Goal: Entertainment & Leisure: Browse casually

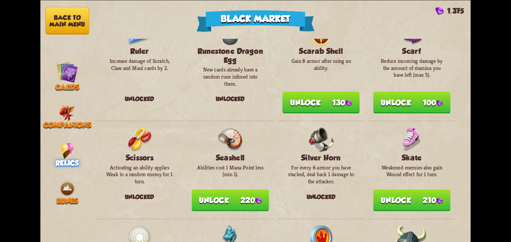
scroll to position [689, 0]
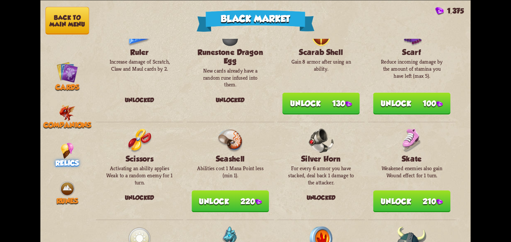
click at [67, 23] on button "Back to main menu" at bounding box center [67, 21] width 44 height 28
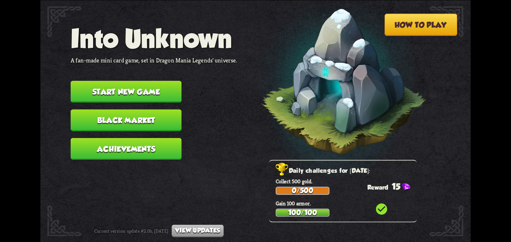
click at [169, 84] on button "Start new game" at bounding box center [126, 92] width 111 height 22
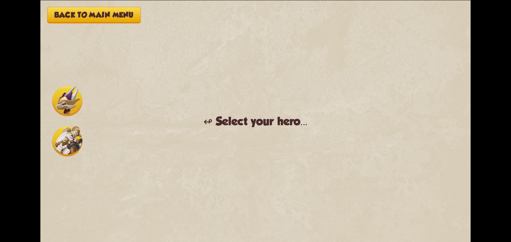
click at [64, 148] on img at bounding box center [67, 141] width 30 height 30
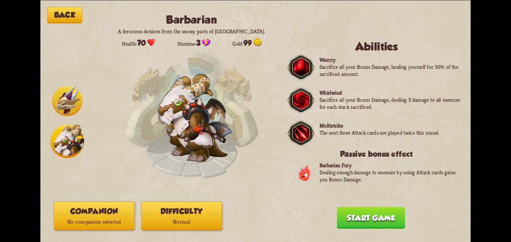
click at [165, 210] on button "Difficulty Normal" at bounding box center [181, 215] width 81 height 29
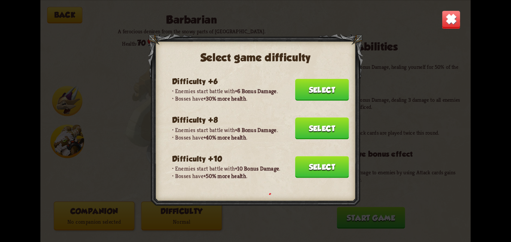
scroll to position [126, 0]
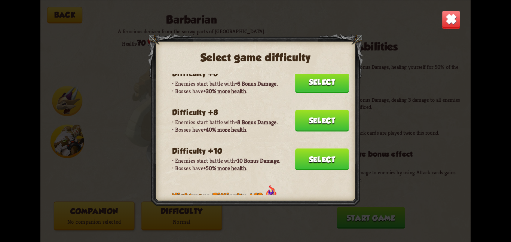
click at [305, 156] on button "Select" at bounding box center [322, 159] width 54 height 22
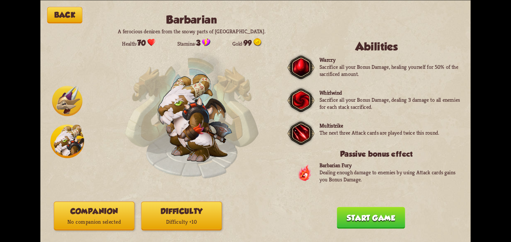
click at [99, 218] on p "No companion selected" at bounding box center [94, 222] width 80 height 11
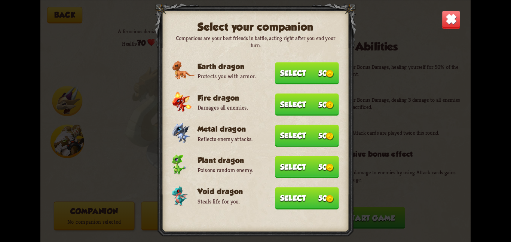
click at [301, 187] on button "Select 50" at bounding box center [307, 198] width 64 height 22
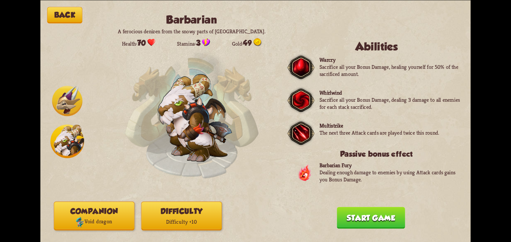
click at [345, 212] on button "Start game" at bounding box center [371, 218] width 68 height 22
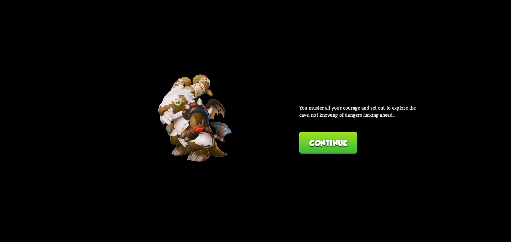
click at [306, 139] on button "Continue" at bounding box center [328, 143] width 58 height 22
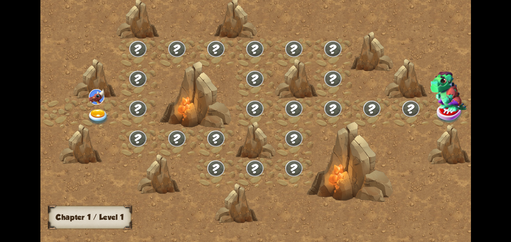
click at [111, 118] on div at bounding box center [98, 113] width 39 height 30
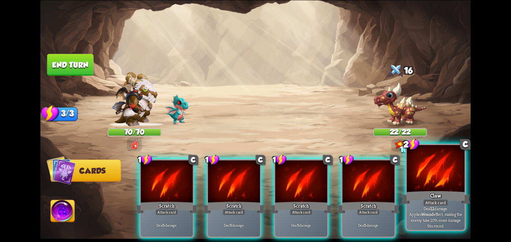
click at [427, 173] on div at bounding box center [436, 169] width 58 height 49
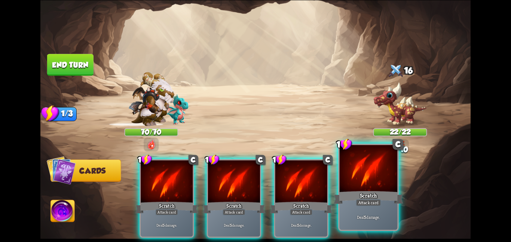
click at [367, 199] on div "Attack card" at bounding box center [368, 202] width 25 height 7
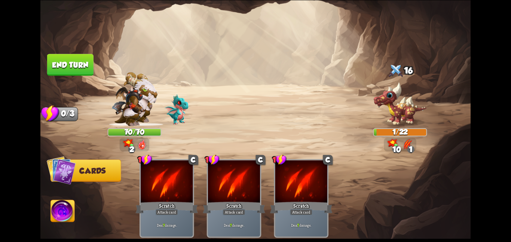
click at [73, 65] on button "End turn" at bounding box center [70, 65] width 46 height 22
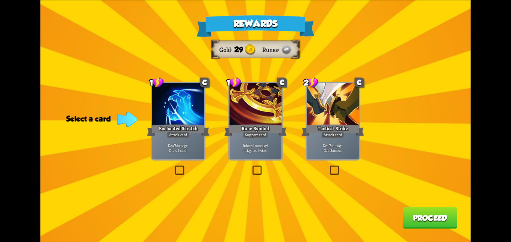
click at [312, 107] on div at bounding box center [333, 105] width 52 height 44
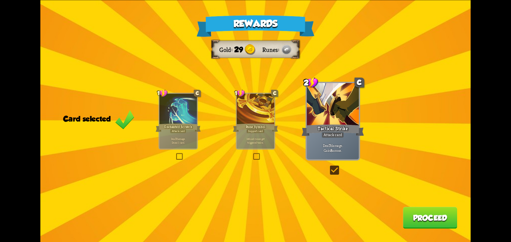
click at [424, 214] on button "Proceed" at bounding box center [430, 218] width 54 height 22
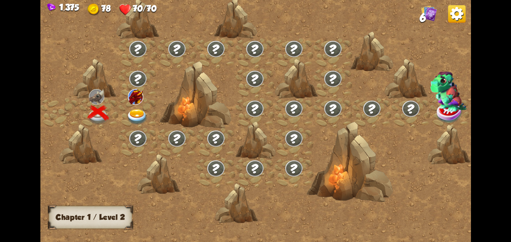
click at [149, 114] on div at bounding box center [137, 113] width 39 height 30
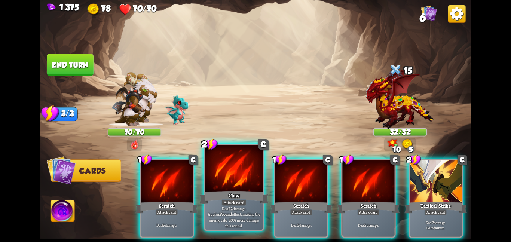
click at [246, 193] on div "Claw" at bounding box center [233, 197] width 69 height 15
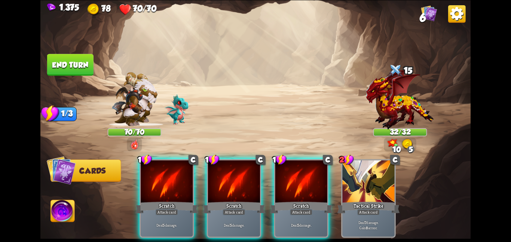
click at [246, 201] on div "Scratch" at bounding box center [234, 208] width 62 height 14
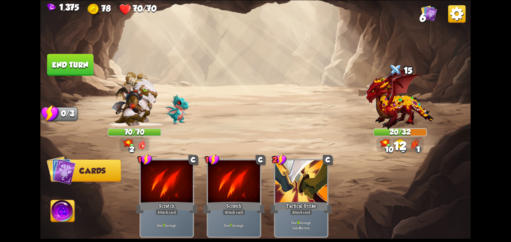
click at [70, 201] on button "Abilities" at bounding box center [63, 211] width 24 height 22
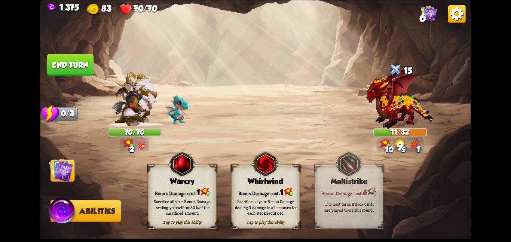
click at [257, 189] on div "Bonus Damage cost: 1" at bounding box center [266, 192] width 68 height 10
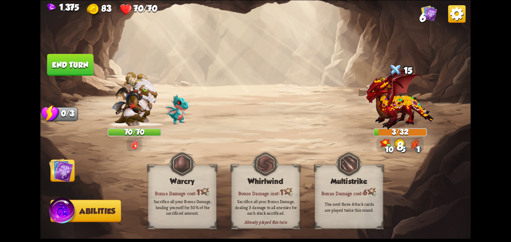
click at [55, 168] on img at bounding box center [61, 170] width 24 height 24
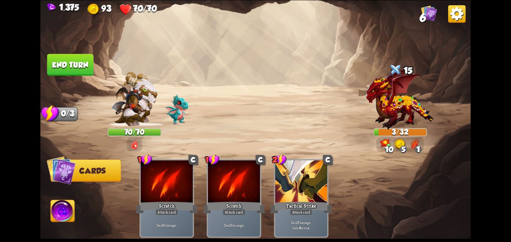
click at [83, 57] on button "End turn" at bounding box center [70, 65] width 46 height 22
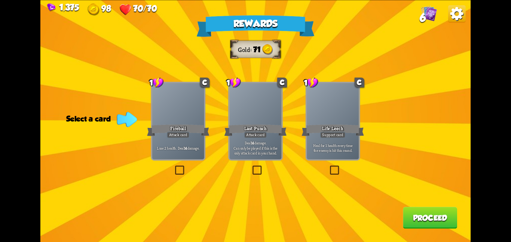
click at [331, 123] on div "Life Leech" at bounding box center [333, 130] width 62 height 14
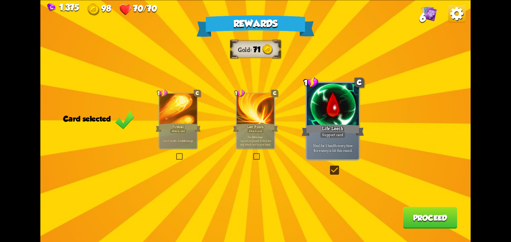
click at [263, 120] on div at bounding box center [255, 110] width 37 height 32
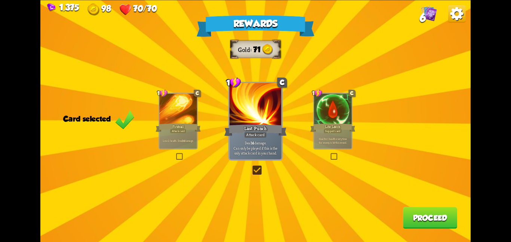
click at [406, 213] on button "Proceed" at bounding box center [430, 218] width 54 height 22
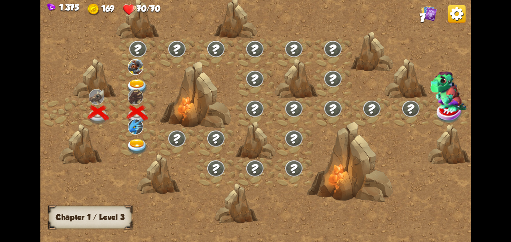
click at [137, 79] on img at bounding box center [137, 87] width 22 height 16
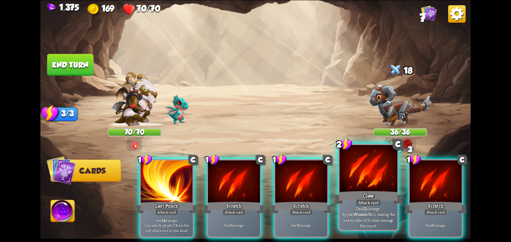
click at [369, 199] on div "Attack card" at bounding box center [368, 202] width 25 height 7
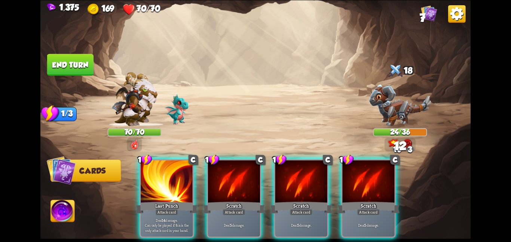
click at [369, 209] on div "Attack card" at bounding box center [368, 212] width 23 height 6
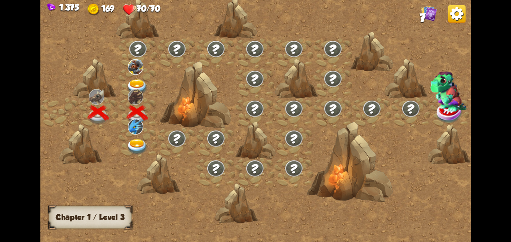
click at [144, 80] on img at bounding box center [137, 87] width 22 height 16
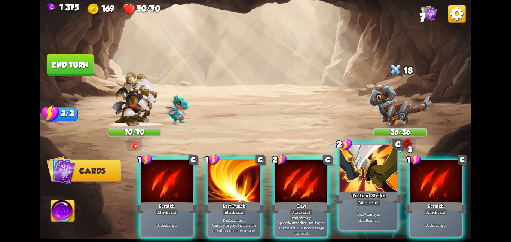
click at [369, 183] on div at bounding box center [369, 169] width 58 height 49
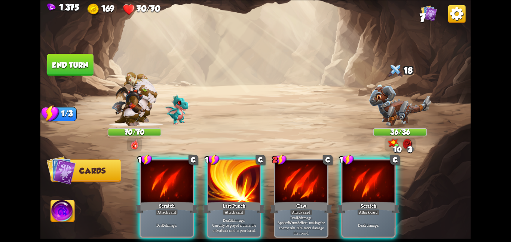
click at [369, 183] on div at bounding box center [368, 182] width 52 height 44
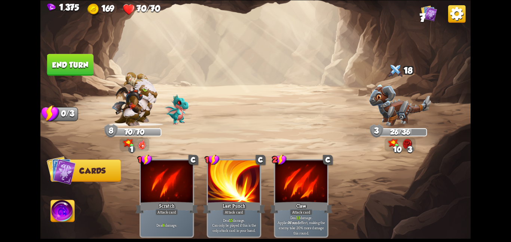
click at [71, 71] on button "End turn" at bounding box center [70, 65] width 46 height 22
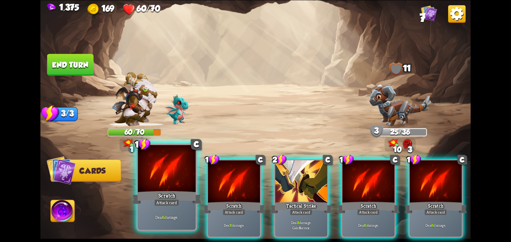
click at [159, 201] on div "Attack card" at bounding box center [166, 202] width 25 height 7
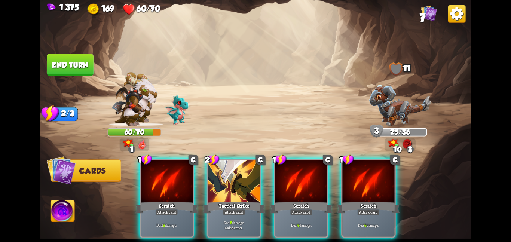
click at [159, 201] on div "Scratch" at bounding box center [166, 208] width 62 height 14
click at [203, 201] on div "Tactical Strike" at bounding box center [234, 208] width 62 height 14
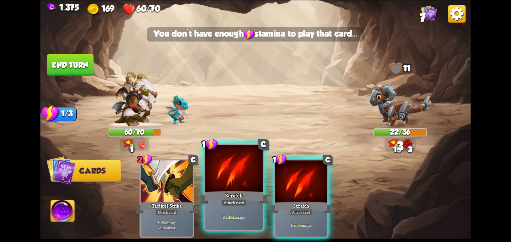
click at [251, 198] on div "Scratch" at bounding box center [233, 197] width 69 height 15
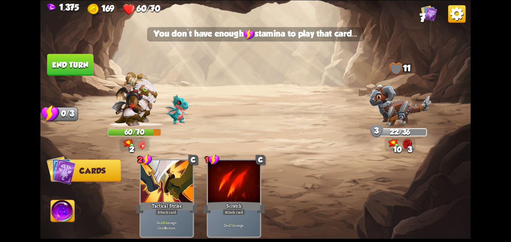
click at [70, 65] on button "End turn" at bounding box center [70, 65] width 46 height 22
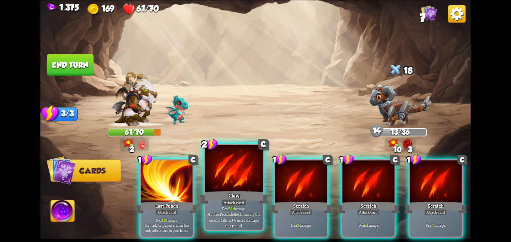
click at [225, 174] on div at bounding box center [234, 169] width 58 height 49
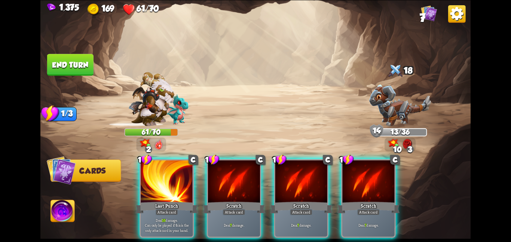
click at [225, 174] on div at bounding box center [234, 182] width 52 height 44
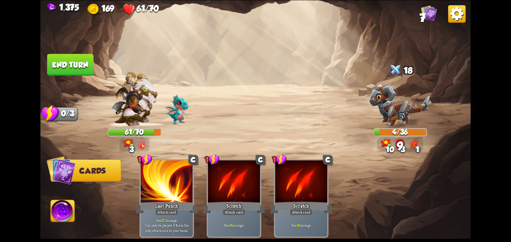
click at [67, 211] on img at bounding box center [63, 212] width 24 height 24
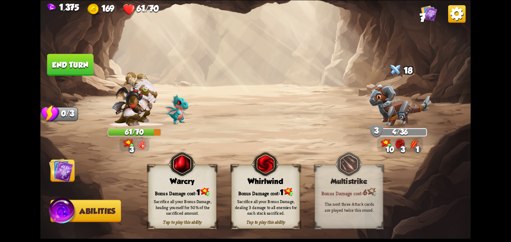
click at [251, 202] on div "Sacrifice all your Bonus Damage, dealing 3 damage to all enemies for each stack…" at bounding box center [266, 207] width 62 height 17
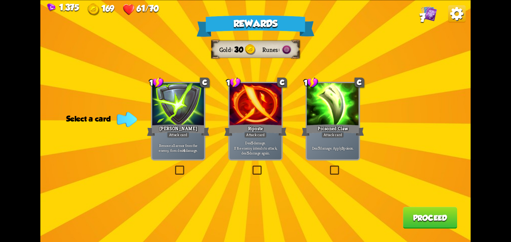
click at [234, 155] on p "Deal 5 damage. If the enemy intends to attack, deal 5 damage again." at bounding box center [255, 147] width 49 height 15
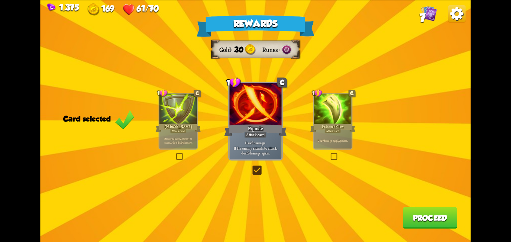
click at [408, 214] on button "Proceed" at bounding box center [430, 218] width 54 height 22
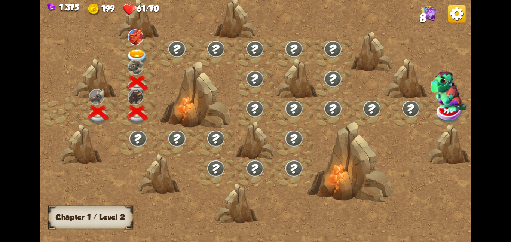
click at [136, 49] on img at bounding box center [137, 57] width 22 height 16
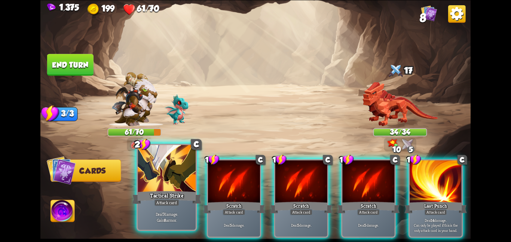
click at [174, 182] on div at bounding box center [167, 169] width 58 height 49
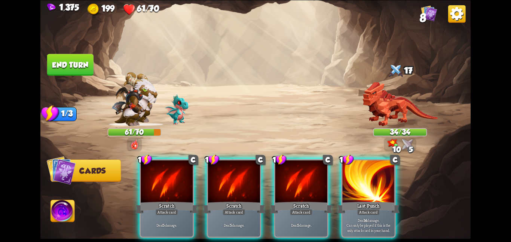
click at [174, 182] on div at bounding box center [167, 182] width 52 height 44
click at [208, 182] on div at bounding box center [234, 182] width 52 height 44
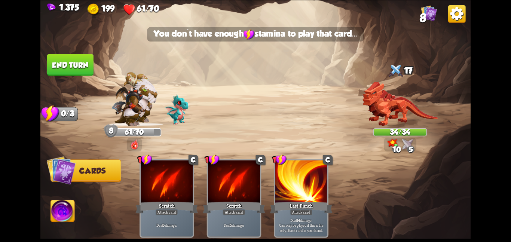
click at [174, 182] on div at bounding box center [167, 182] width 52 height 44
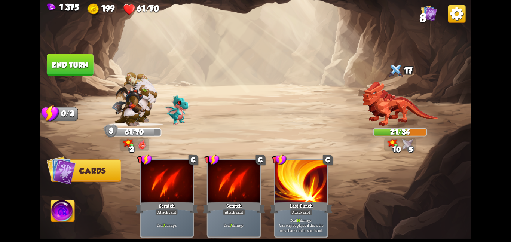
click at [64, 209] on img at bounding box center [63, 212] width 24 height 24
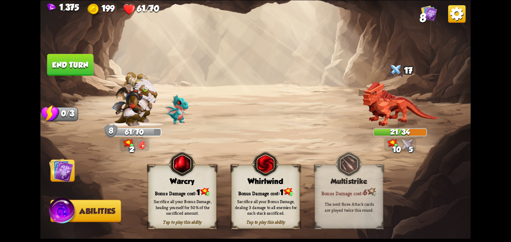
click at [62, 179] on img at bounding box center [61, 170] width 24 height 24
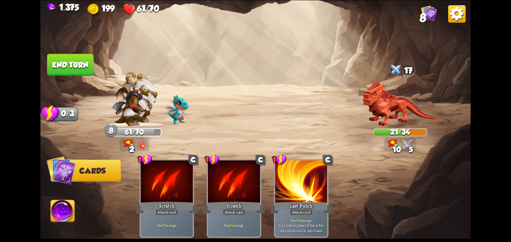
click at [62, 58] on button "End turn" at bounding box center [70, 65] width 46 height 22
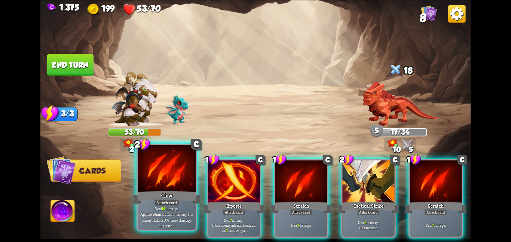
click at [158, 181] on div at bounding box center [167, 169] width 58 height 49
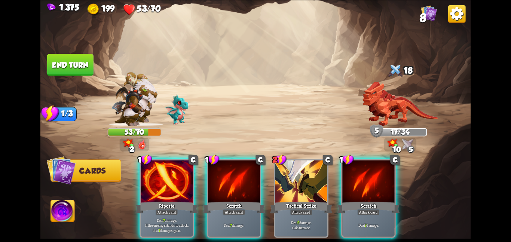
click at [158, 181] on div at bounding box center [167, 182] width 52 height 44
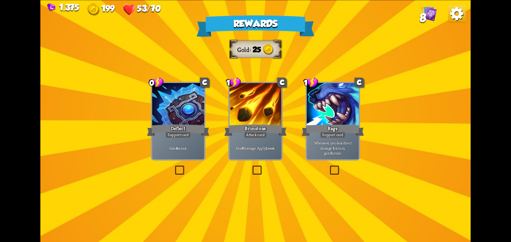
click at [228, 98] on div "1 C Brimstone Attack card Deal 6 damage. Apply 1 weak." at bounding box center [255, 121] width 55 height 79
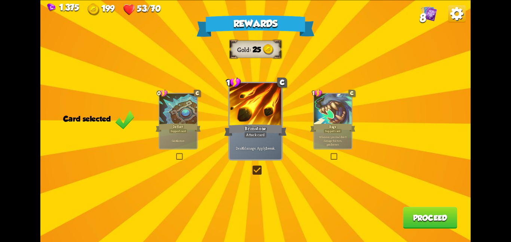
click at [408, 209] on button "Proceed" at bounding box center [430, 218] width 54 height 22
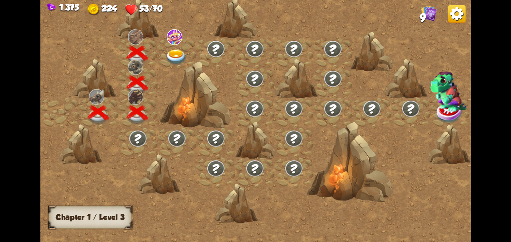
click at [180, 52] on img at bounding box center [176, 57] width 22 height 16
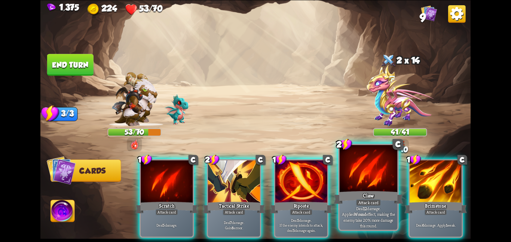
click at [372, 184] on div at bounding box center [369, 169] width 58 height 49
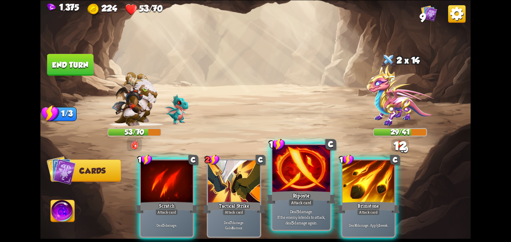
click at [297, 166] on div at bounding box center [301, 169] width 58 height 49
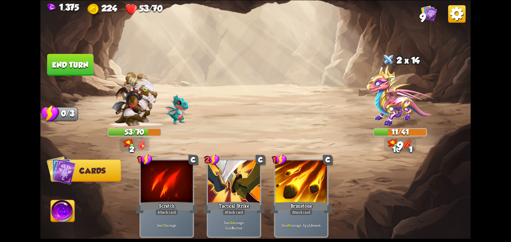
click at [71, 212] on img at bounding box center [63, 212] width 24 height 24
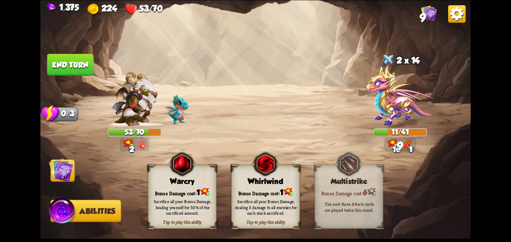
click at [276, 205] on div "Sacrifice all your Bonus Damage, dealing 3 damage to all enemies for each stack…" at bounding box center [266, 207] width 62 height 17
click at [61, 180] on img at bounding box center [61, 170] width 24 height 24
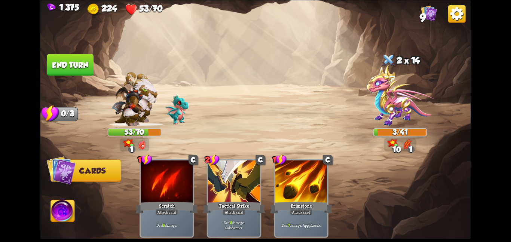
click at [71, 214] on img at bounding box center [63, 212] width 24 height 24
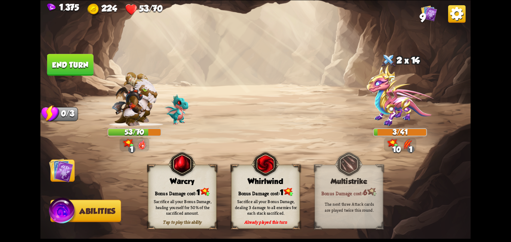
click at [162, 188] on div "Bonus Damage cost: 1" at bounding box center [182, 192] width 68 height 10
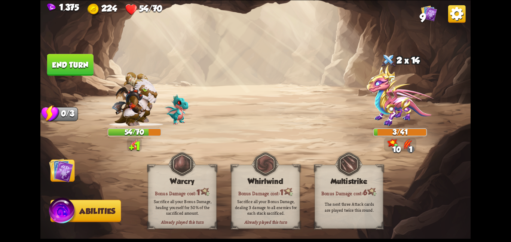
click at [73, 49] on img at bounding box center [255, 121] width 430 height 242
click at [71, 63] on button "End turn" at bounding box center [70, 65] width 46 height 22
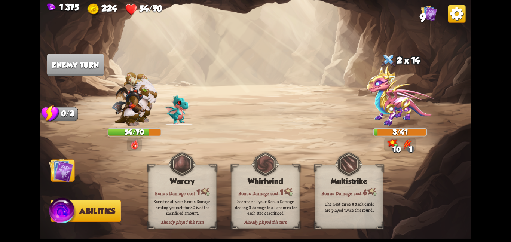
click at [61, 169] on img at bounding box center [61, 170] width 24 height 24
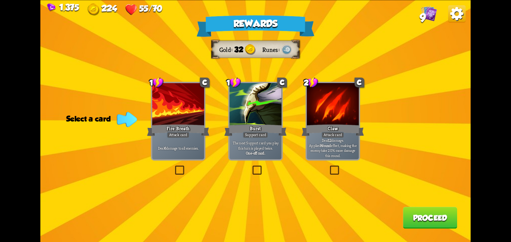
click at [315, 133] on div "Claw" at bounding box center [333, 130] width 62 height 14
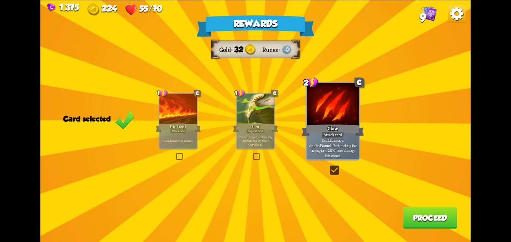
click at [416, 214] on button "Proceed" at bounding box center [430, 218] width 54 height 22
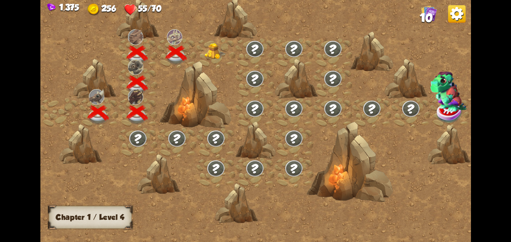
click at [201, 52] on div at bounding box center [215, 53] width 39 height 30
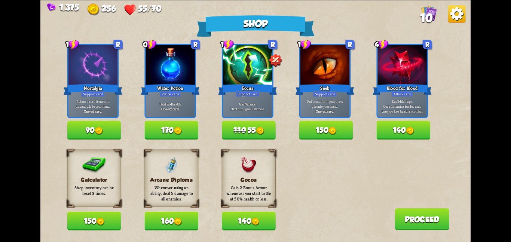
click at [96, 220] on button "150" at bounding box center [94, 221] width 54 height 19
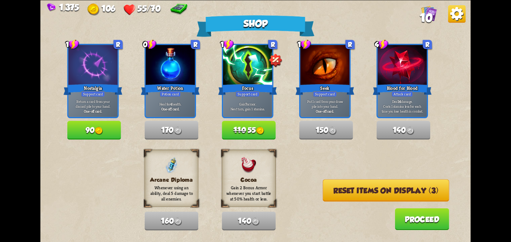
click at [330, 190] on button "Reset items on display (3)" at bounding box center [386, 190] width 126 height 22
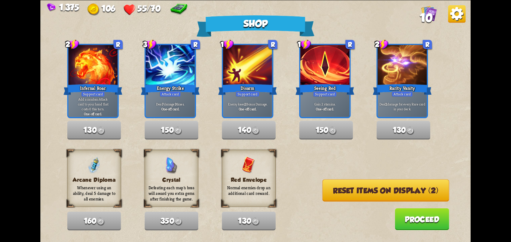
click at [330, 190] on button "Reset items on display (2)" at bounding box center [385, 190] width 127 height 22
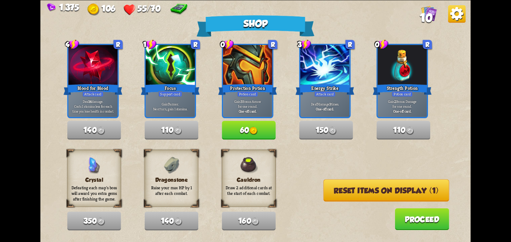
click at [330, 190] on button "Reset items on display (1)" at bounding box center [387, 190] width 126 height 22
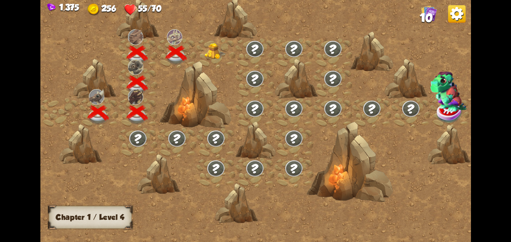
click at [219, 52] on img at bounding box center [215, 51] width 22 height 16
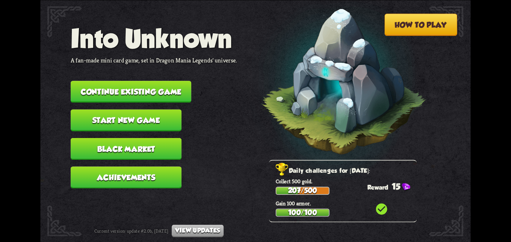
click at [172, 81] on button "Continue existing game" at bounding box center [131, 92] width 121 height 22
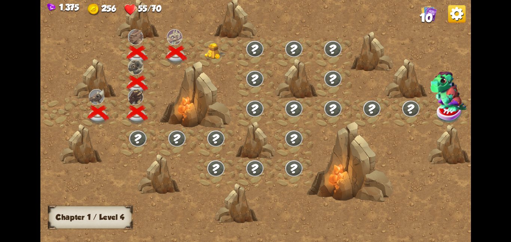
click at [215, 55] on img at bounding box center [215, 51] width 22 height 16
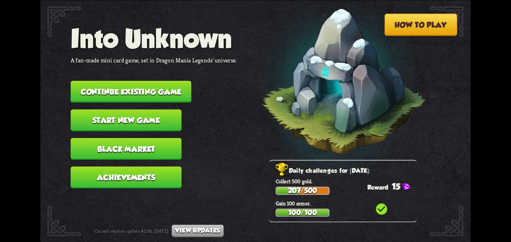
click at [116, 89] on button "Continue existing game" at bounding box center [131, 92] width 121 height 22
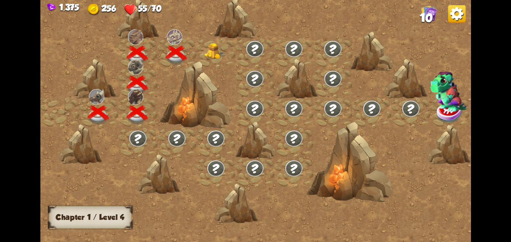
click at [204, 50] on img at bounding box center [215, 51] width 22 height 16
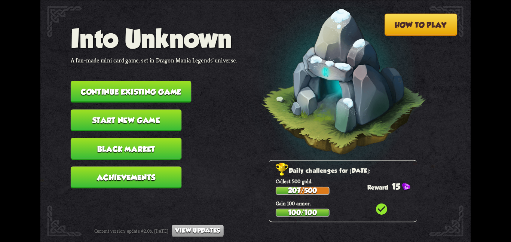
click at [183, 85] on button "Continue existing game" at bounding box center [131, 92] width 121 height 22
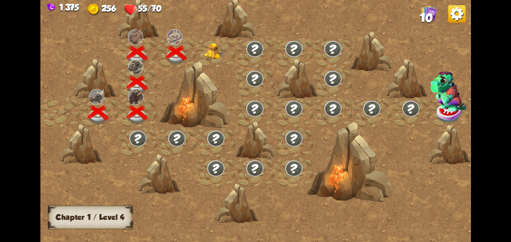
click at [212, 57] on img at bounding box center [215, 51] width 22 height 16
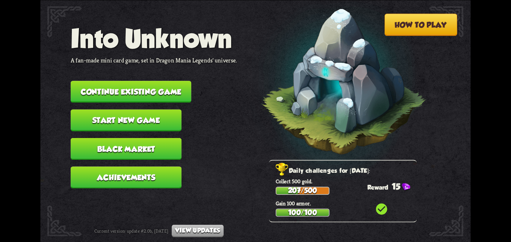
click at [154, 81] on button "Continue existing game" at bounding box center [131, 92] width 121 height 22
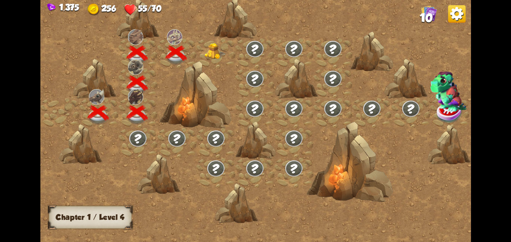
click at [215, 49] on img at bounding box center [215, 51] width 22 height 16
click at [197, 40] on div at bounding box center [215, 53] width 39 height 30
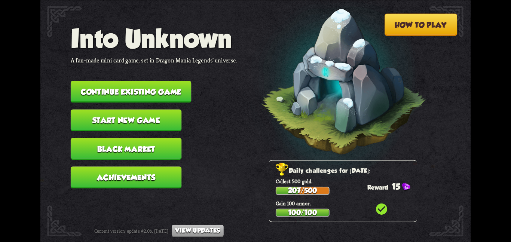
click at [113, 85] on button "Continue existing game" at bounding box center [131, 92] width 121 height 22
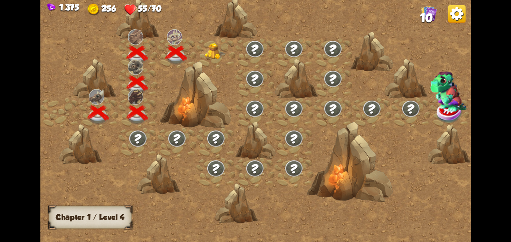
click at [217, 51] on img at bounding box center [215, 51] width 22 height 16
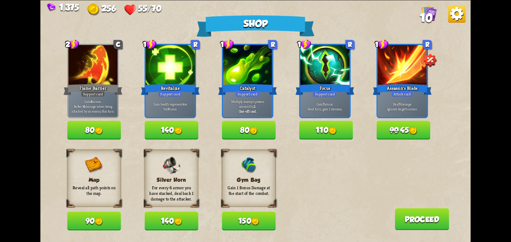
click at [243, 219] on button "150" at bounding box center [249, 221] width 54 height 19
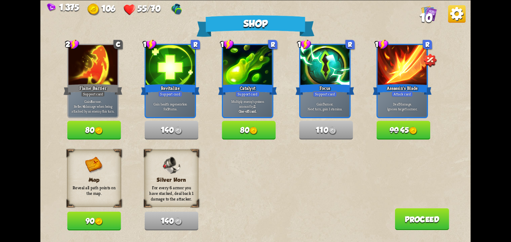
click at [419, 217] on button "Proceed" at bounding box center [422, 219] width 54 height 22
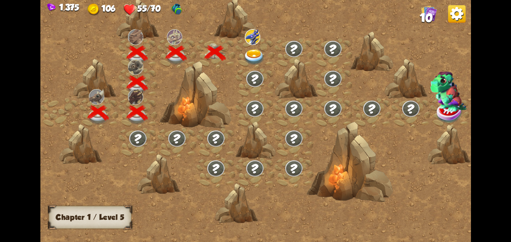
click at [251, 48] on div at bounding box center [254, 53] width 39 height 30
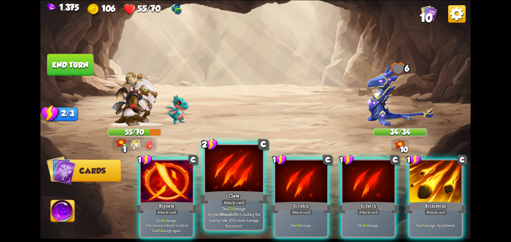
click at [241, 192] on div "Claw" at bounding box center [233, 197] width 69 height 15
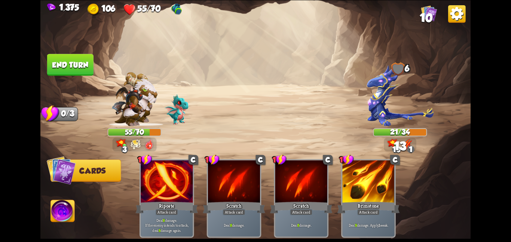
click at [77, 69] on button "End turn" at bounding box center [70, 65] width 46 height 22
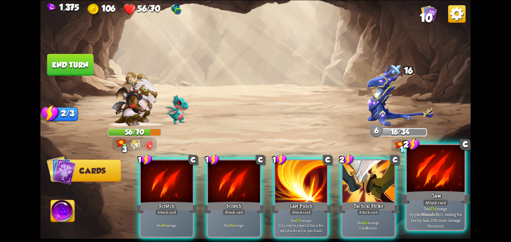
click at [417, 174] on div at bounding box center [436, 169] width 58 height 49
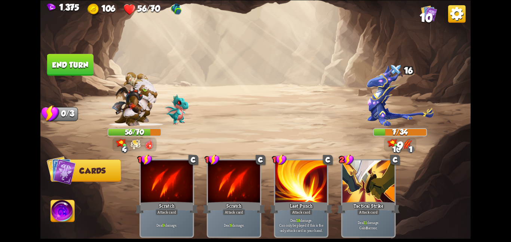
click at [64, 221] on img at bounding box center [63, 212] width 24 height 24
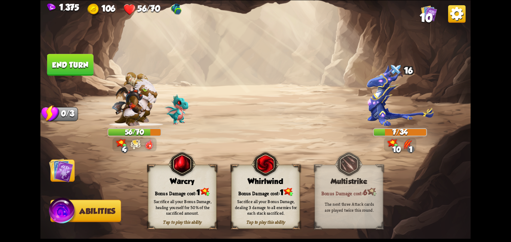
click at [243, 208] on div "Sacrifice all your Bonus Damage, dealing 3 damage to all enemies for each stack…" at bounding box center [266, 207] width 62 height 17
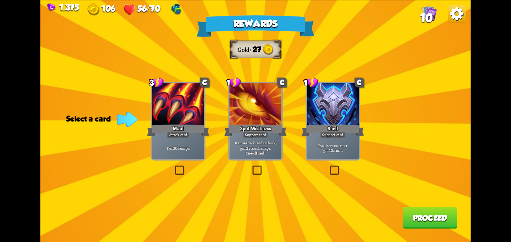
click at [150, 115] on div "Rewards Gold 27 Select a card 3 C Maul Attack card Deal 20 damage. 1 C Spot Wea…" at bounding box center [255, 121] width 430 height 242
click at [157, 117] on div at bounding box center [178, 105] width 52 height 44
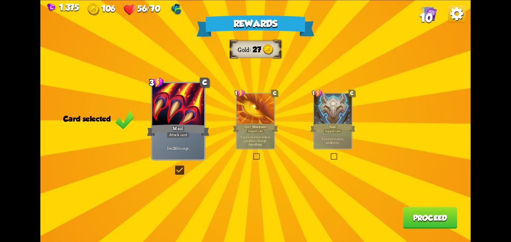
click at [438, 218] on button "Proceed" at bounding box center [430, 218] width 54 height 22
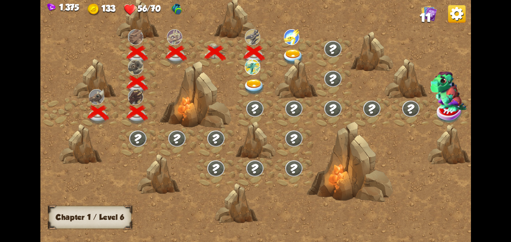
click at [261, 77] on div at bounding box center [254, 83] width 39 height 30
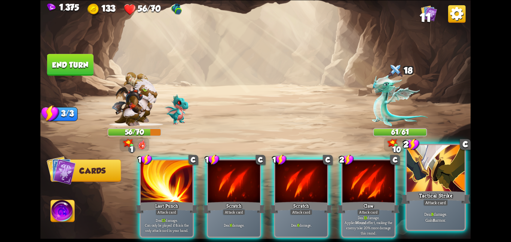
click at [421, 178] on div at bounding box center [436, 169] width 58 height 49
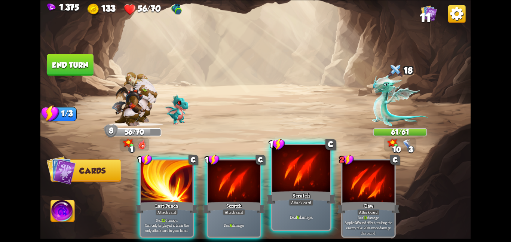
click at [274, 182] on div at bounding box center [301, 169] width 58 height 49
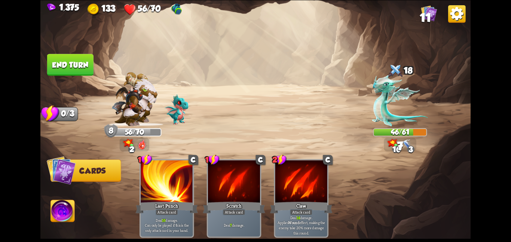
click at [71, 59] on button "End turn" at bounding box center [70, 65] width 46 height 22
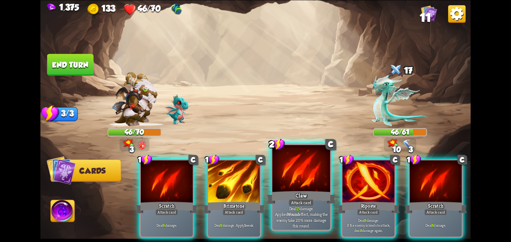
click at [289, 181] on div at bounding box center [301, 169] width 58 height 49
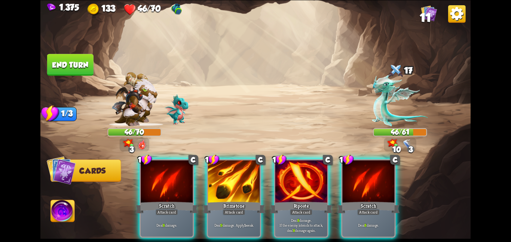
click at [289, 181] on div at bounding box center [301, 182] width 52 height 44
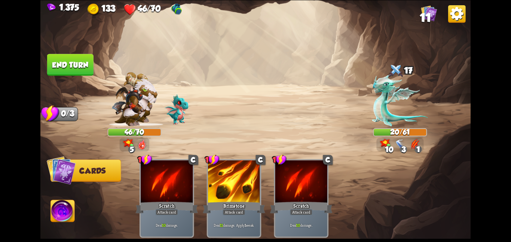
click at [63, 220] on img at bounding box center [63, 212] width 24 height 24
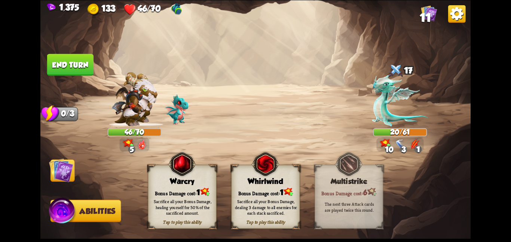
click at [250, 188] on div "Bonus Damage cost: 1" at bounding box center [266, 192] width 68 height 10
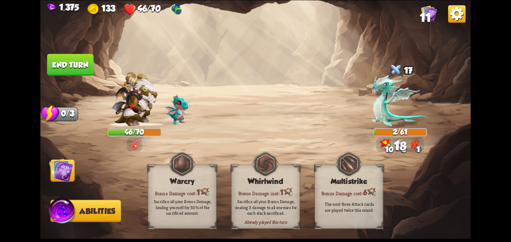
click at [66, 176] on img at bounding box center [61, 170] width 24 height 24
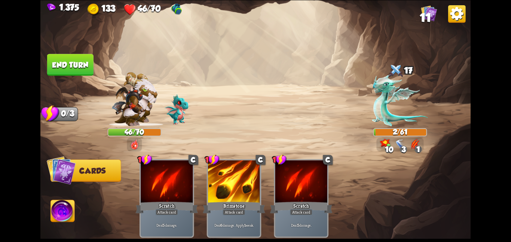
click at [87, 60] on button "End turn" at bounding box center [70, 65] width 46 height 22
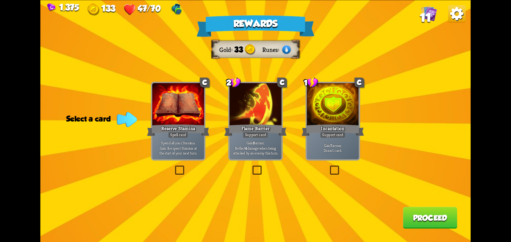
click at [254, 114] on div at bounding box center [255, 105] width 52 height 44
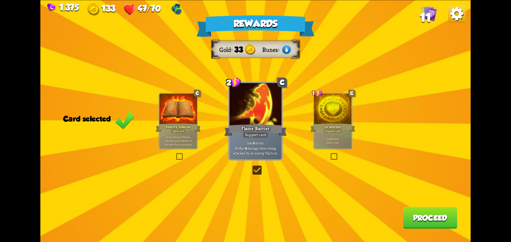
click at [410, 212] on button "Proceed" at bounding box center [430, 218] width 54 height 22
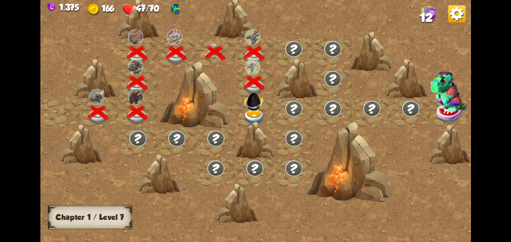
click at [269, 114] on div at bounding box center [254, 113] width 39 height 30
